Goal: Task Accomplishment & Management: Use online tool/utility

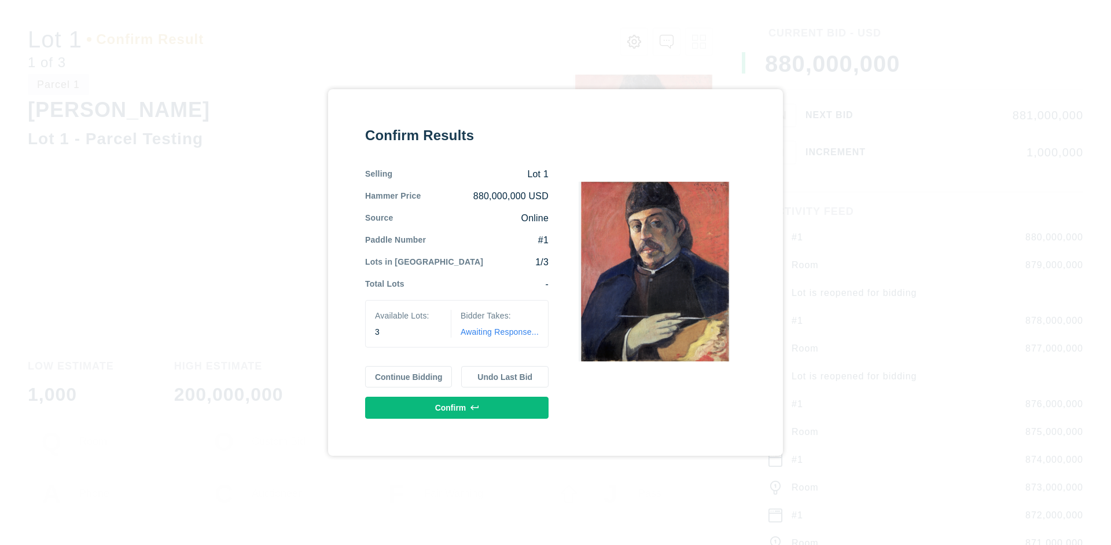
click at [409, 376] on button "Continue Bidding" at bounding box center [408, 377] width 87 height 22
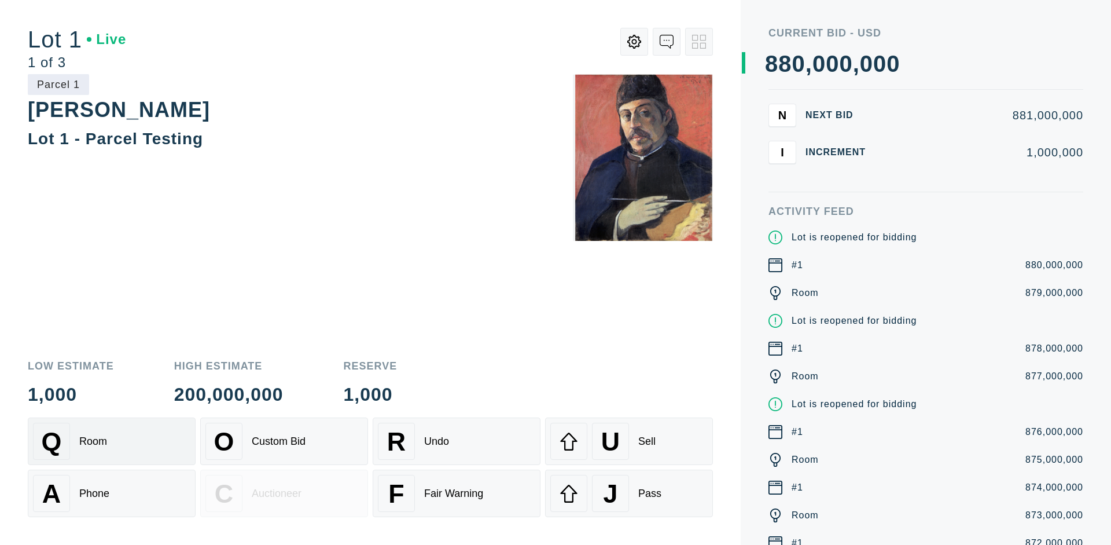
click at [112, 441] on div "Q Room" at bounding box center [111, 440] width 157 height 37
